Goal: Obtain resource: Obtain resource

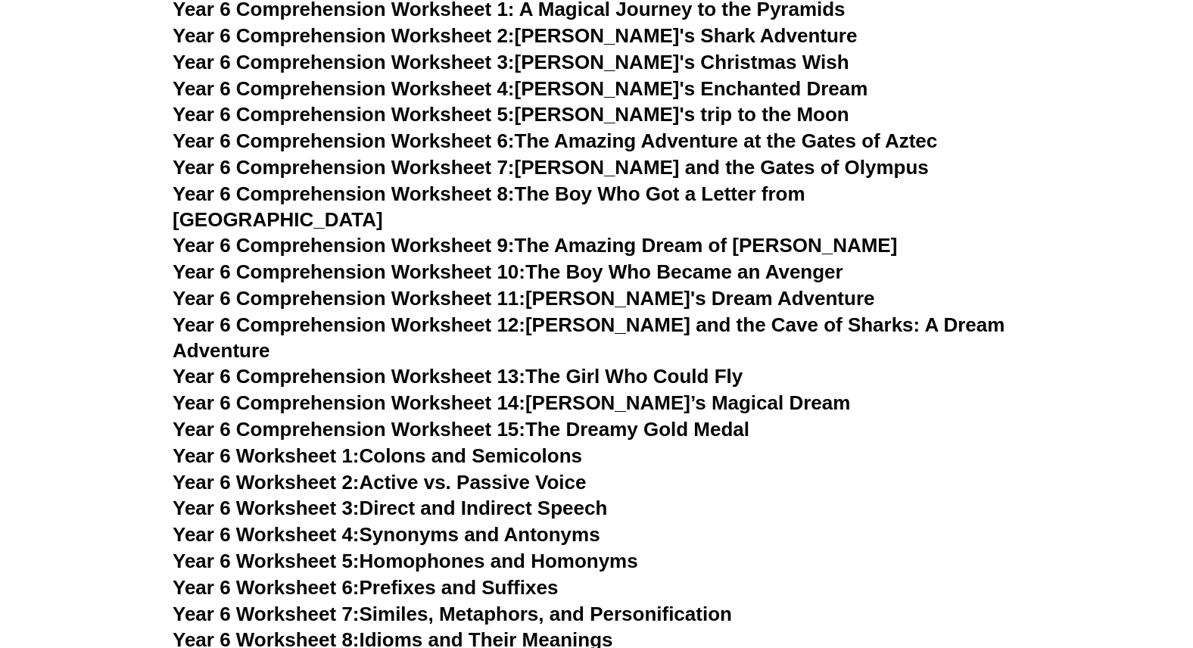
scroll to position [7594, 0]
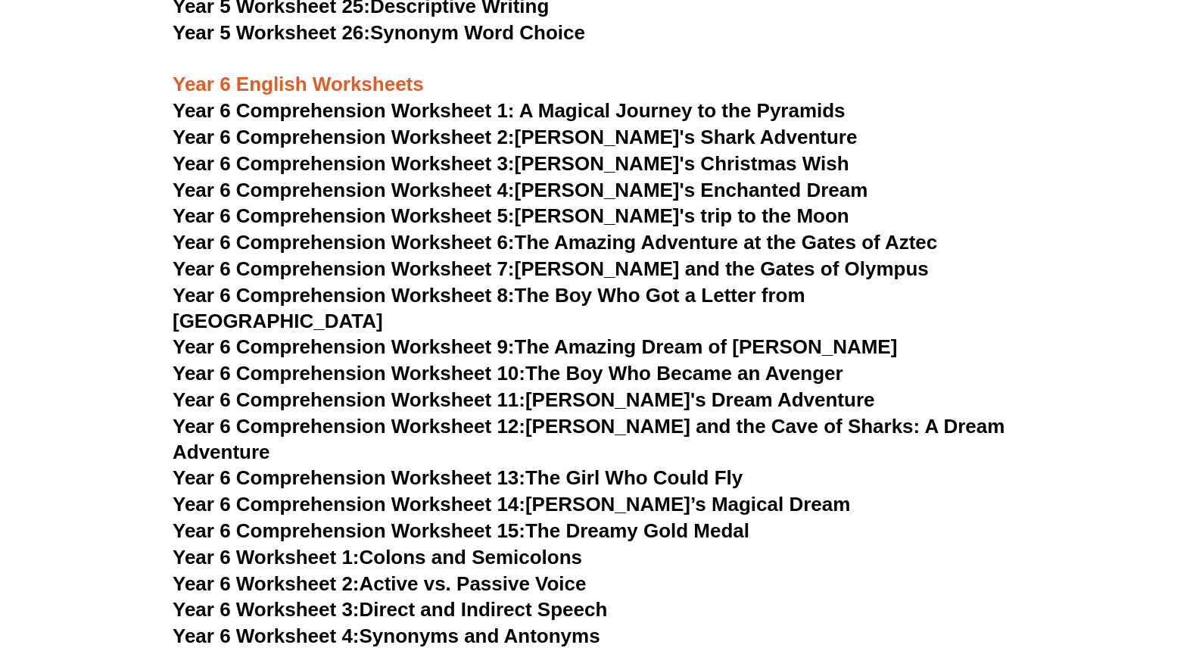
click at [333, 219] on span "Year 6 Comprehension Worksheet 5:" at bounding box center [344, 215] width 342 height 23
click at [809, 251] on link "Year 6 Comprehension Worksheet 6: The Amazing Adventure at the Gates of Aztec" at bounding box center [555, 242] width 765 height 23
click at [575, 220] on link "Year 6 Comprehension Worksheet 5: [PERSON_NAME]'s trip to the Moon" at bounding box center [511, 215] width 677 height 23
click at [712, 270] on link "Year 6 Comprehension Worksheet 7: [PERSON_NAME] and the Gates of Olympus" at bounding box center [551, 268] width 756 height 23
click at [633, 295] on link "Year 6 Comprehension Worksheet 8: The Boy Who Got a Letter from [GEOGRAPHIC_DAT…" at bounding box center [489, 308] width 633 height 48
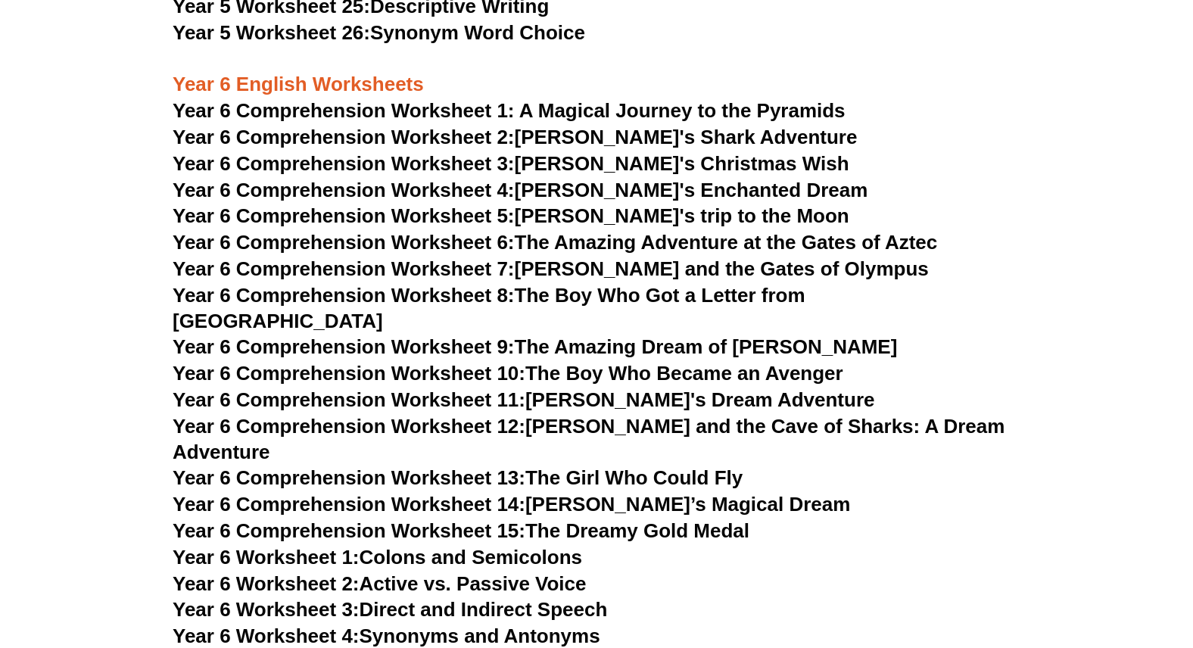
click at [721, 335] on link "Year 6 Comprehension Worksheet 9: The Amazing Dream of [PERSON_NAME]" at bounding box center [535, 346] width 724 height 23
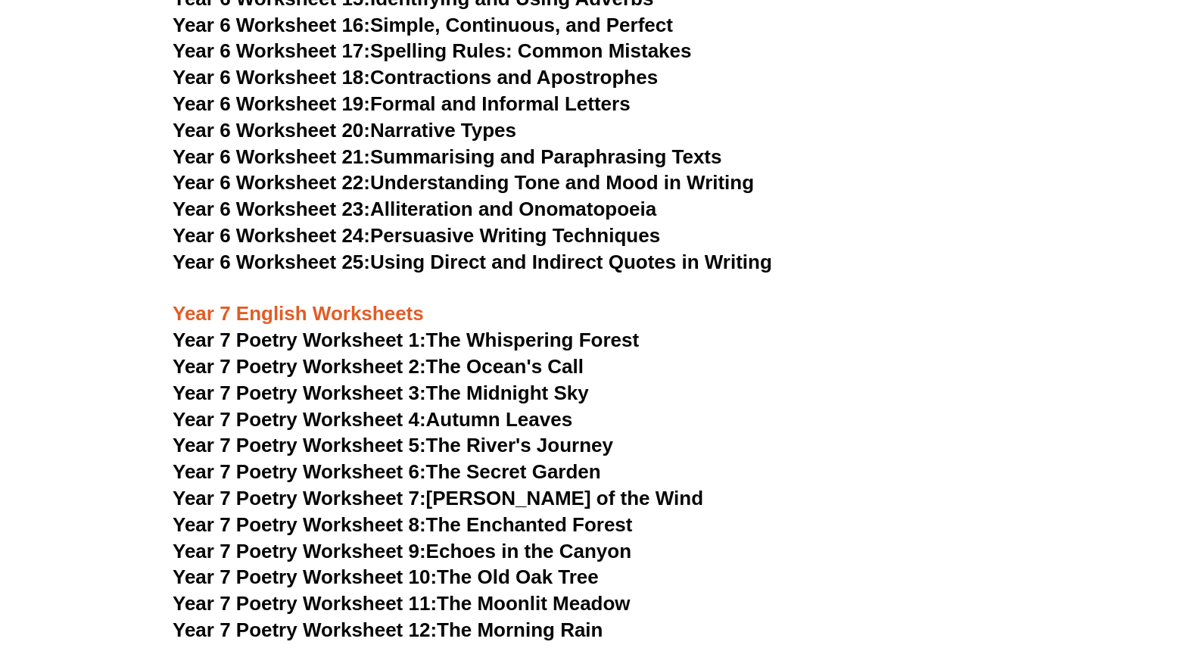
scroll to position [8705, 0]
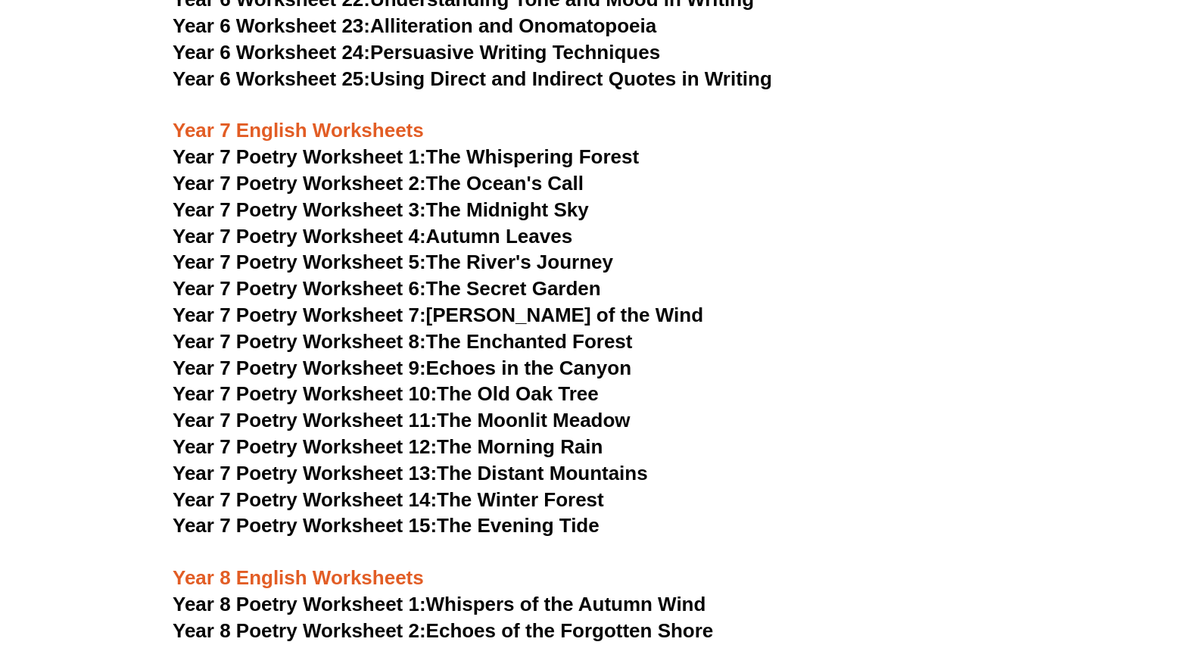
click at [460, 198] on link "Year 7 Poetry Worksheet 3: The Midnight Sky" at bounding box center [381, 209] width 416 height 23
click at [485, 225] on link "Year 7 Poetry Worksheet 4: Autumn Leaves" at bounding box center [373, 236] width 400 height 23
click at [509, 251] on link "Year 7 Poetry Worksheet 5: The River's Journey" at bounding box center [393, 262] width 441 height 23
click at [513, 277] on link "Year 7 Poetry Worksheet 6: The Secret Garden" at bounding box center [387, 288] width 428 height 23
